Goal: Task Accomplishment & Management: Use online tool/utility

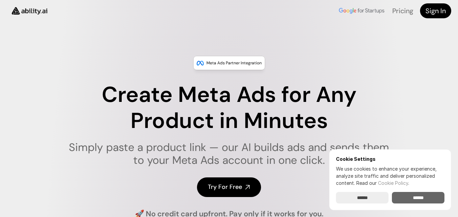
click at [424, 196] on input "******" at bounding box center [418, 198] width 53 height 12
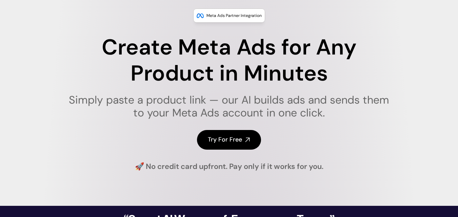
scroll to position [61, 0]
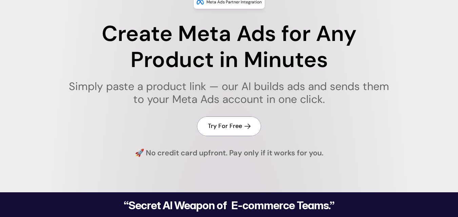
click at [238, 128] on h4 "Try For Free" at bounding box center [225, 126] width 34 height 8
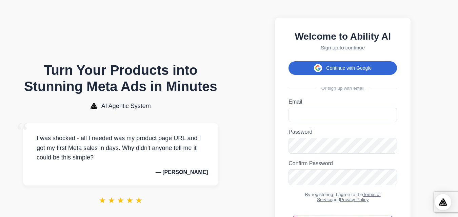
click at [349, 71] on button "Continue with Google" at bounding box center [342, 68] width 108 height 14
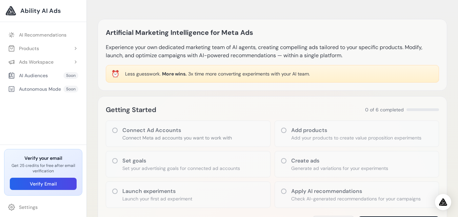
click at [115, 131] on icon at bounding box center [114, 130] width 7 height 7
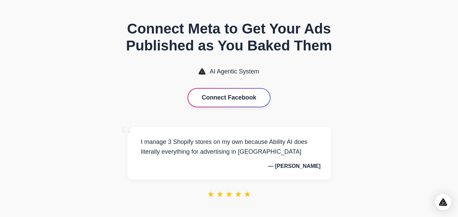
click at [225, 102] on button "Connect Facebook" at bounding box center [229, 98] width 82 height 18
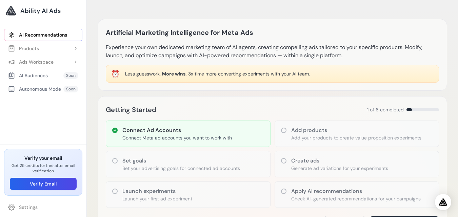
click at [283, 130] on icon at bounding box center [283, 130] width 7 height 7
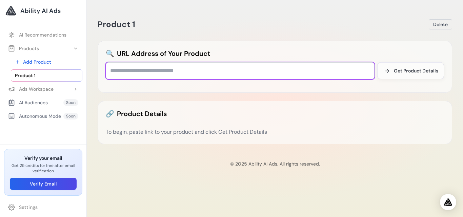
click at [146, 71] on input "text" at bounding box center [240, 70] width 269 height 17
paste input "**********"
type input "**********"
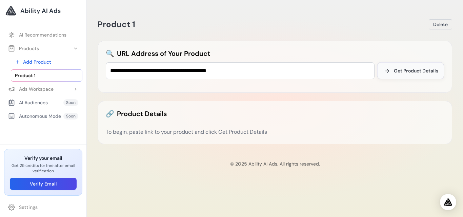
click at [415, 69] on span "Get Product Details" at bounding box center [416, 70] width 44 height 7
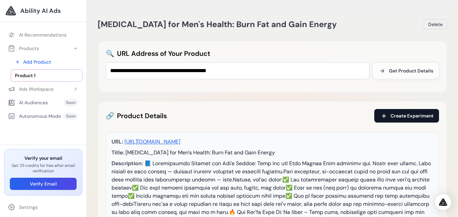
click at [414, 116] on span "Create Experiment" at bounding box center [411, 115] width 43 height 7
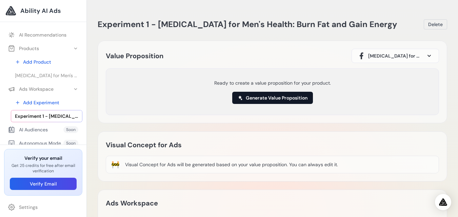
click at [283, 100] on button "Generate Value Proposition" at bounding box center [272, 98] width 81 height 12
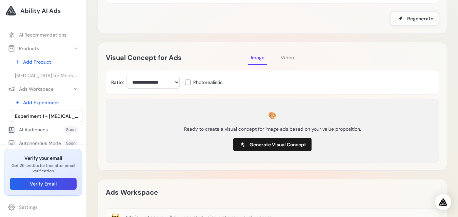
scroll to position [113, 0]
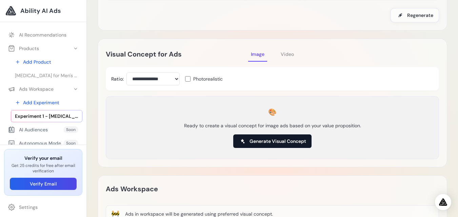
click at [282, 142] on span "Generate Visual Concept" at bounding box center [277, 141] width 57 height 7
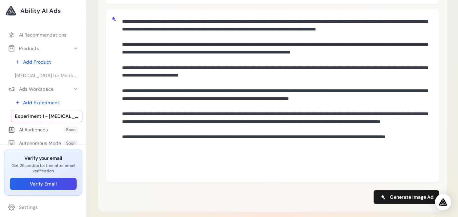
scroll to position [213, 0]
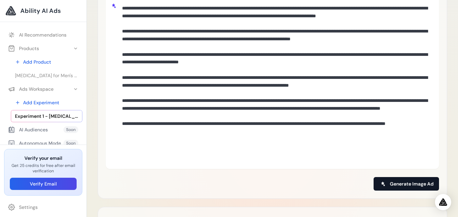
click at [404, 184] on span "Generate Image Ad" at bounding box center [412, 184] width 44 height 7
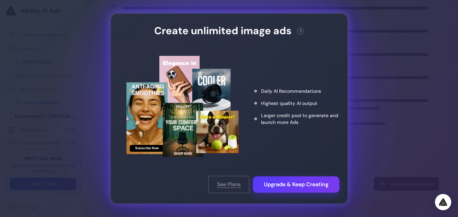
click at [222, 185] on button "See Plans" at bounding box center [229, 184] width 40 height 16
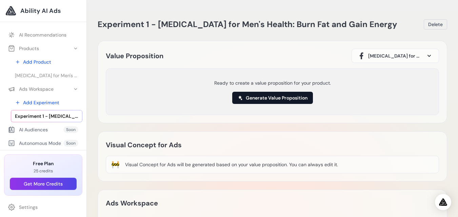
click at [277, 98] on button "Generate Value Proposition" at bounding box center [272, 98] width 81 height 12
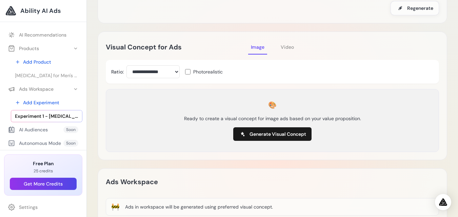
scroll to position [123, 0]
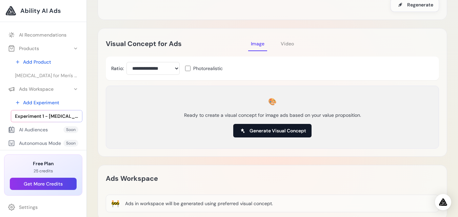
click at [272, 132] on span "Generate Visual Concept" at bounding box center [277, 130] width 57 height 7
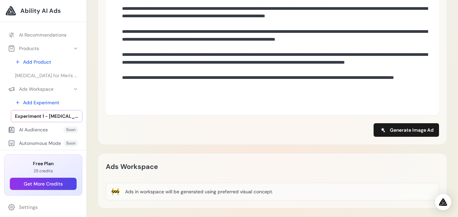
scroll to position [334, 0]
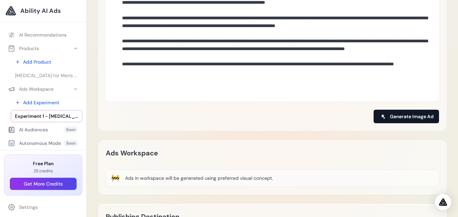
click at [401, 117] on span "Generate Image Ad" at bounding box center [412, 116] width 44 height 7
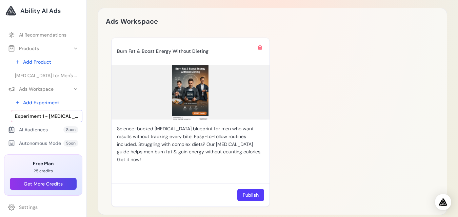
scroll to position [469, 0]
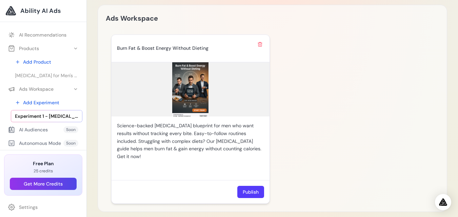
click at [193, 92] on img at bounding box center [190, 89] width 158 height 54
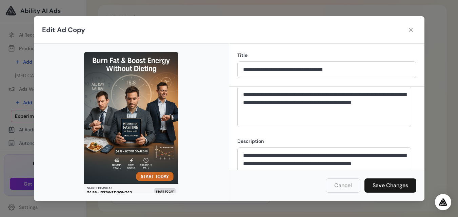
scroll to position [39, 0]
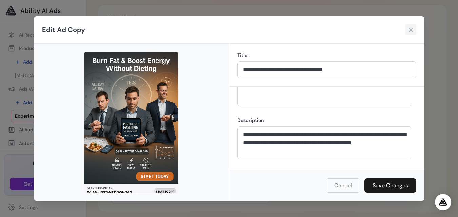
click at [410, 27] on icon at bounding box center [410, 29] width 7 height 7
